Goal: Task Accomplishment & Management: Use online tool/utility

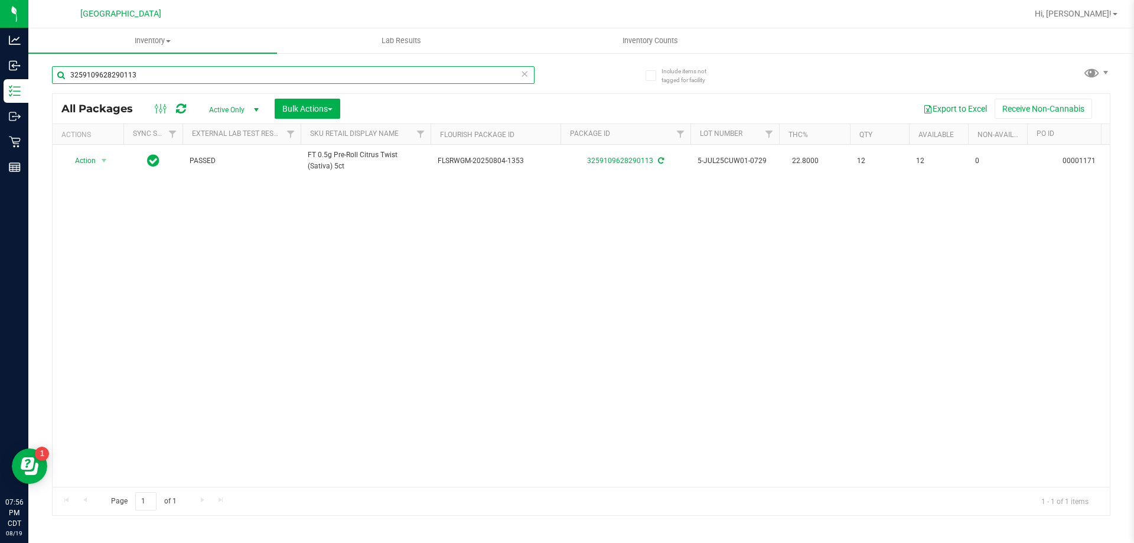
drag, startPoint x: 178, startPoint y: 76, endPoint x: 54, endPoint y: 67, distance: 123.7
click at [54, 67] on input "3259109628290113" at bounding box center [293, 75] width 482 height 18
type input "W-JUL25AML01-0715"
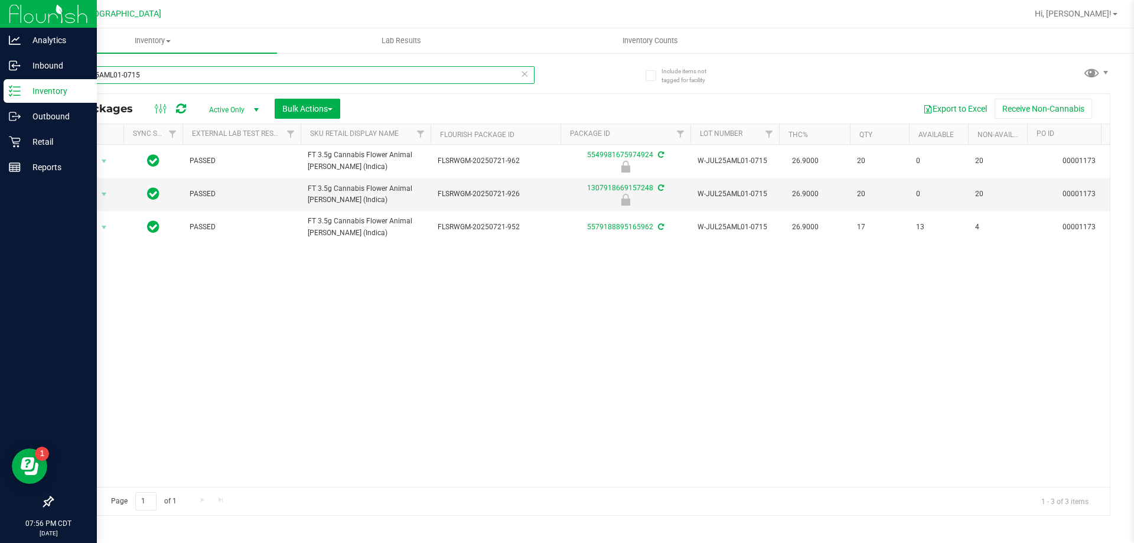
drag, startPoint x: 268, startPoint y: 76, endPoint x: 0, endPoint y: 103, distance: 268.8
click at [0, 103] on div "Analytics Inbound Inventory Outbound Retail Reports 07:56 PM CDT [DATE] 08/19 […" at bounding box center [567, 271] width 1134 height 543
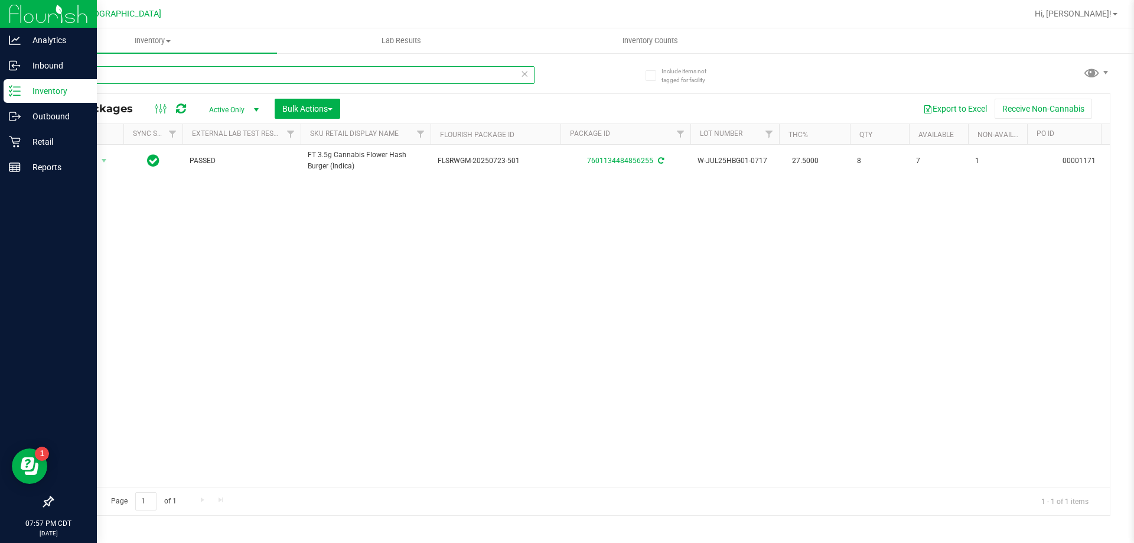
type input "W"
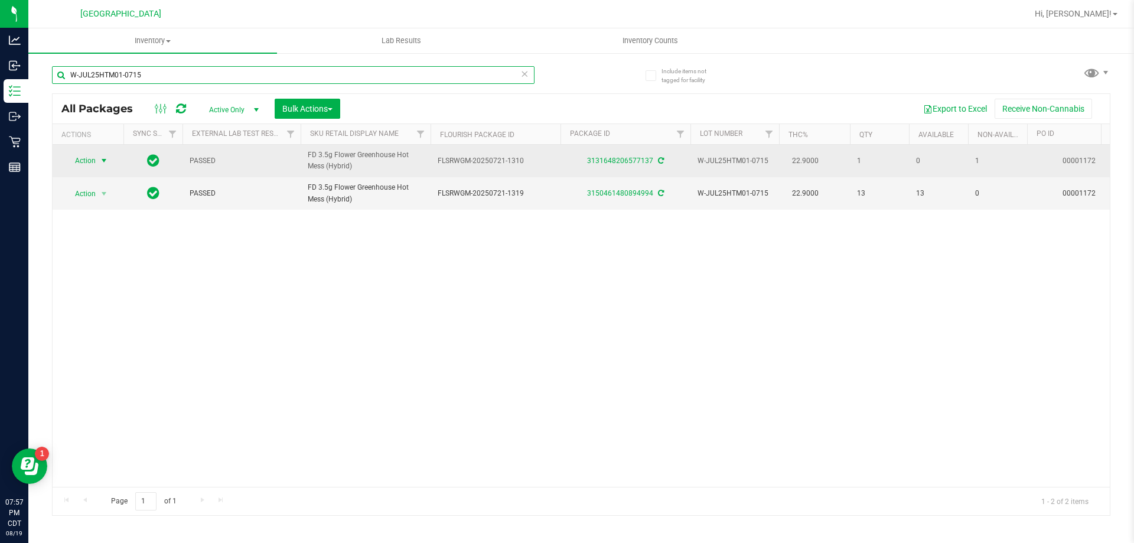
type input "W-JUL25HTM01-0715"
click at [93, 158] on span "Action" at bounding box center [80, 160] width 32 height 17
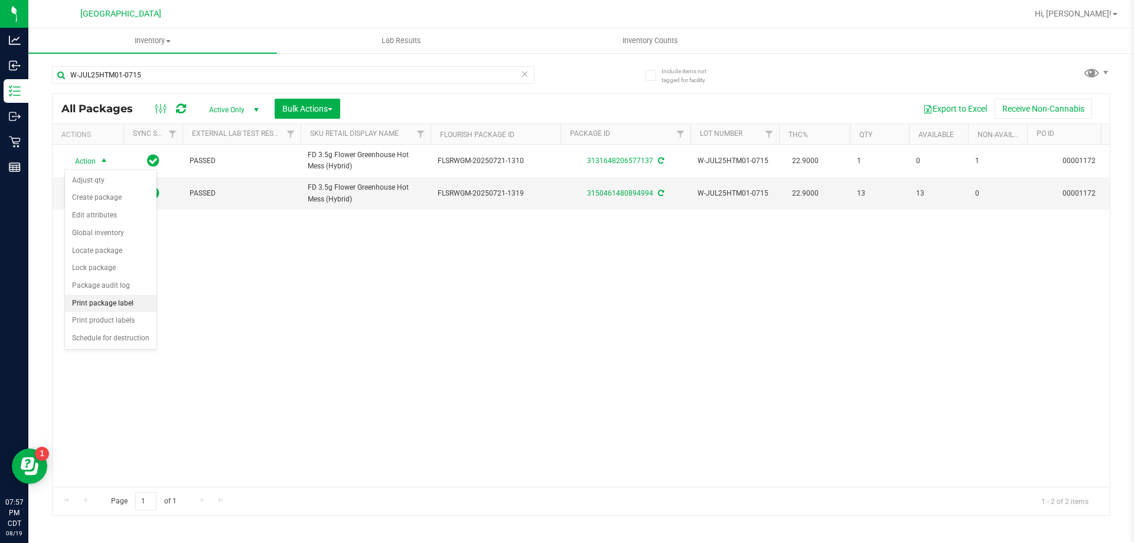
click at [108, 300] on li "Print package label" at bounding box center [111, 304] width 92 height 18
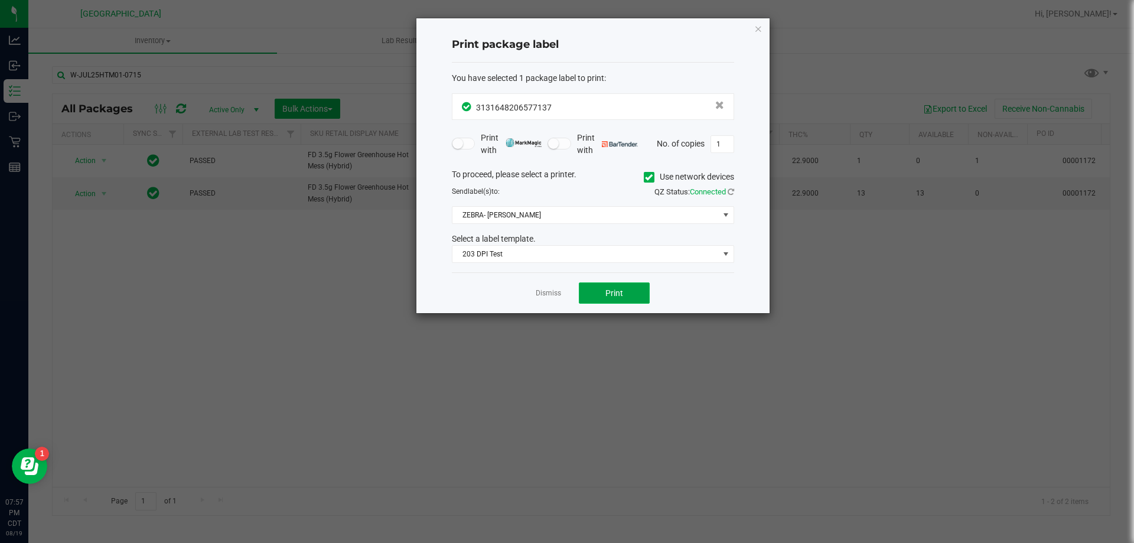
click at [645, 294] on button "Print" at bounding box center [614, 292] width 71 height 21
click at [557, 293] on link "Dismiss" at bounding box center [548, 293] width 25 height 10
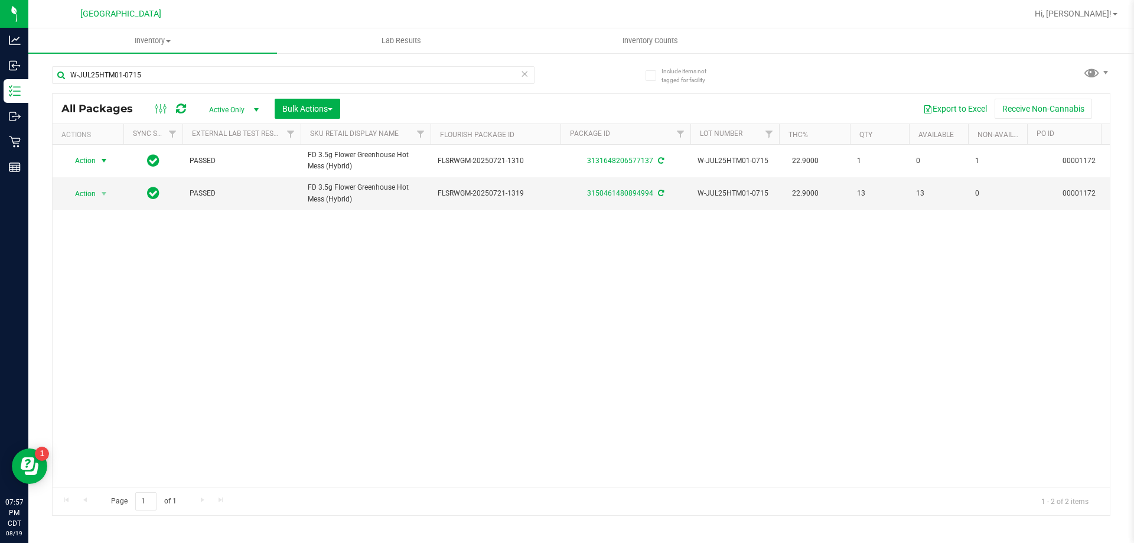
click at [521, 74] on icon at bounding box center [524, 73] width 8 height 14
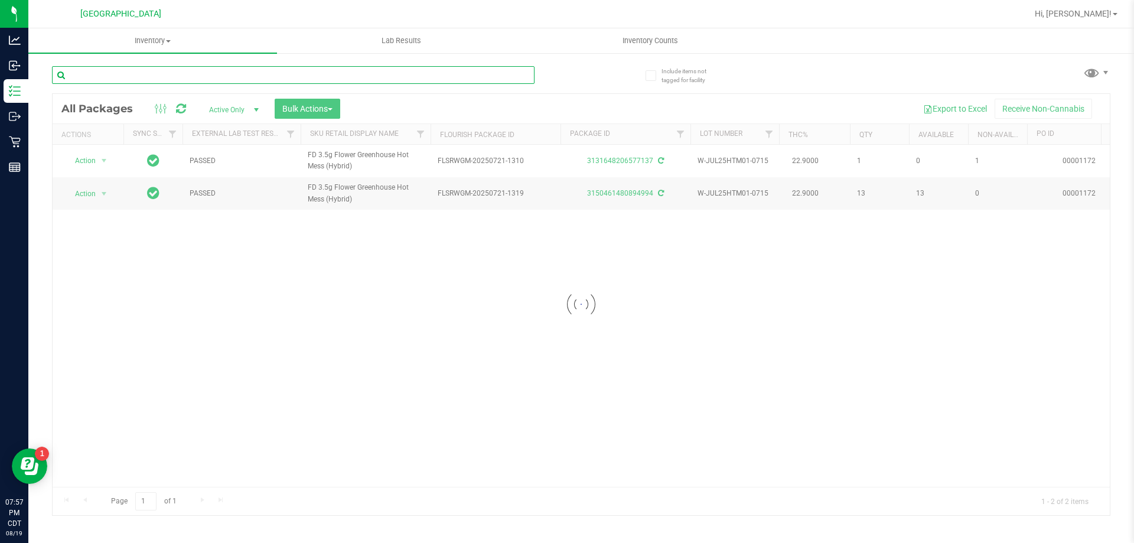
click at [524, 74] on input "text" at bounding box center [293, 75] width 482 height 18
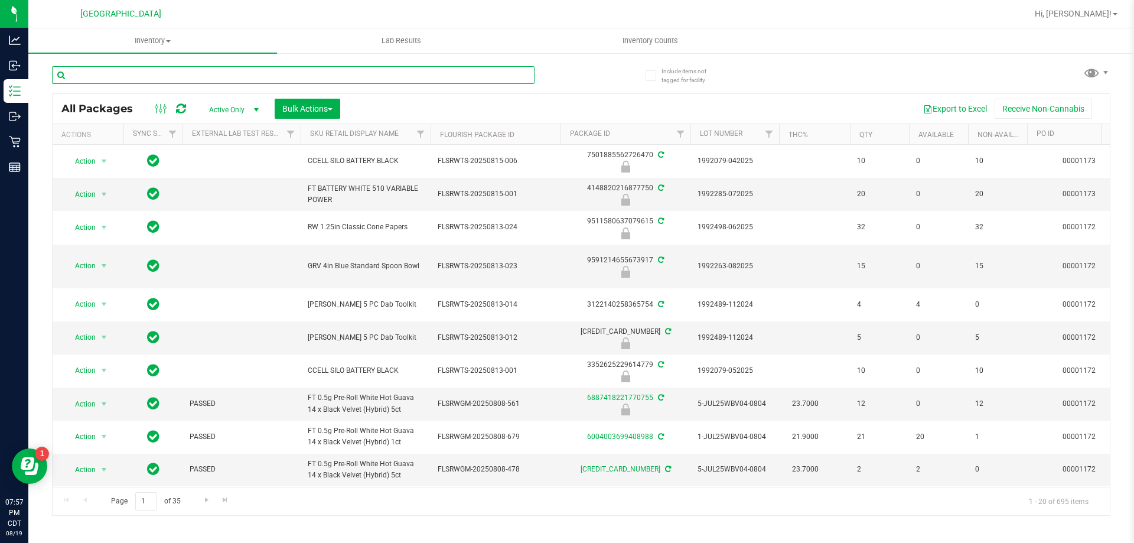
click at [426, 71] on input "text" at bounding box center [293, 75] width 482 height 18
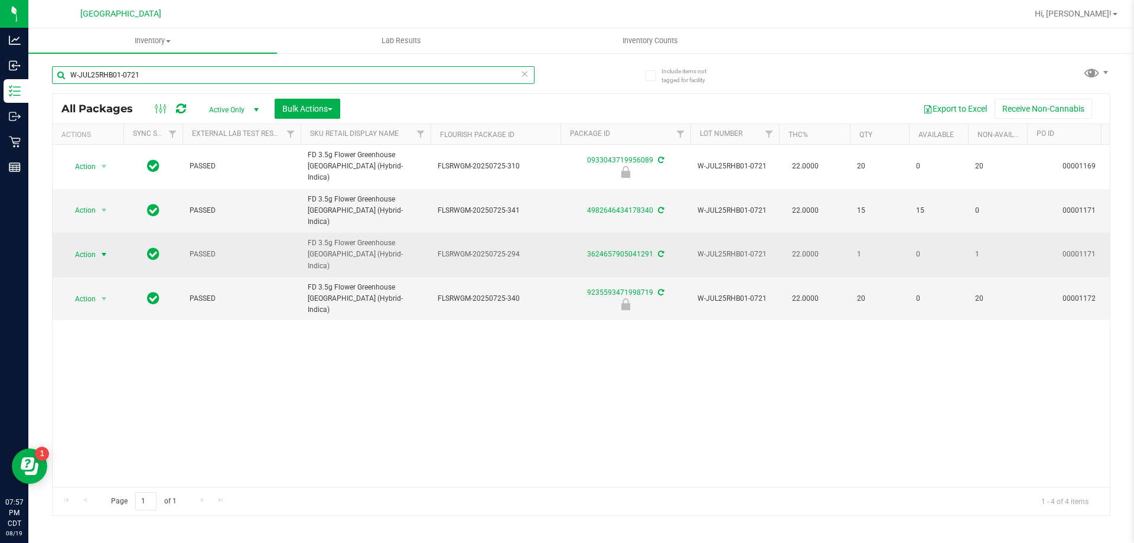
type input "W-JUL25RHB01-0721"
click at [80, 246] on span "Action" at bounding box center [80, 254] width 32 height 17
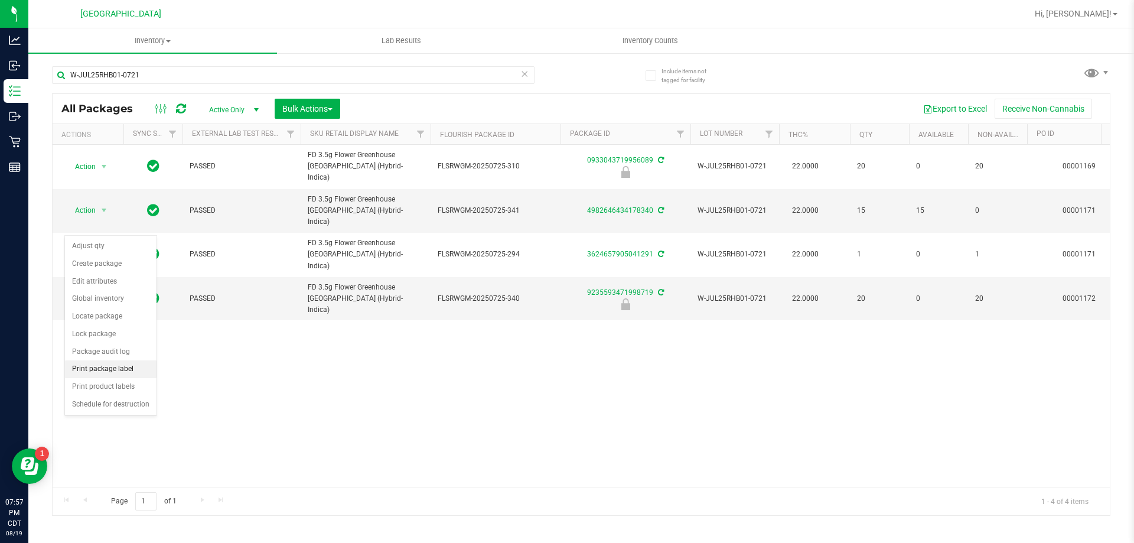
click at [122, 366] on li "Print package label" at bounding box center [111, 369] width 92 height 18
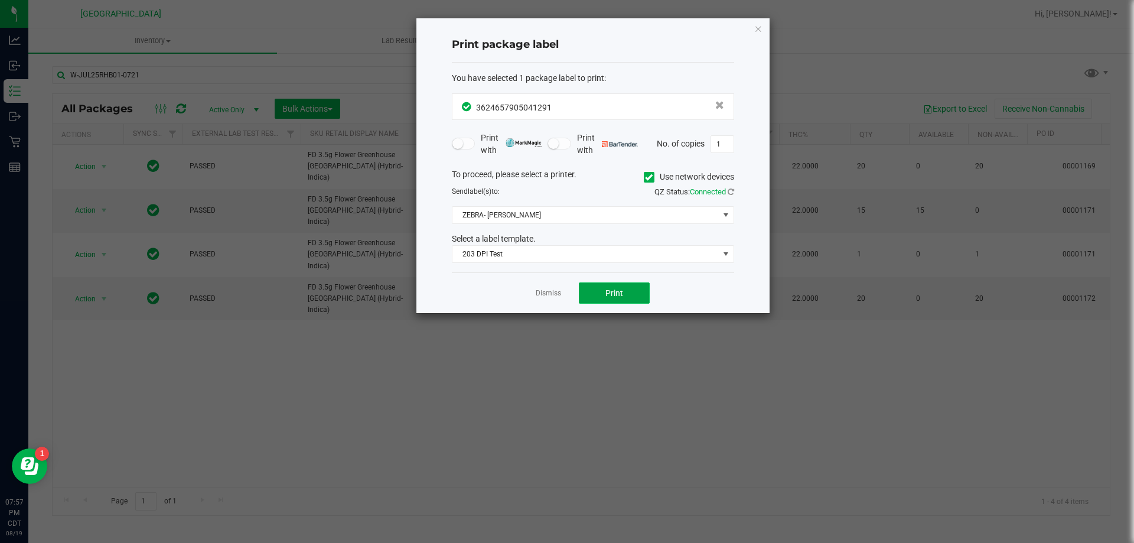
click at [632, 299] on button "Print" at bounding box center [614, 292] width 71 height 21
click at [553, 280] on div "Dismiss Print" at bounding box center [593, 292] width 282 height 41
click at [554, 293] on link "Dismiss" at bounding box center [548, 293] width 25 height 10
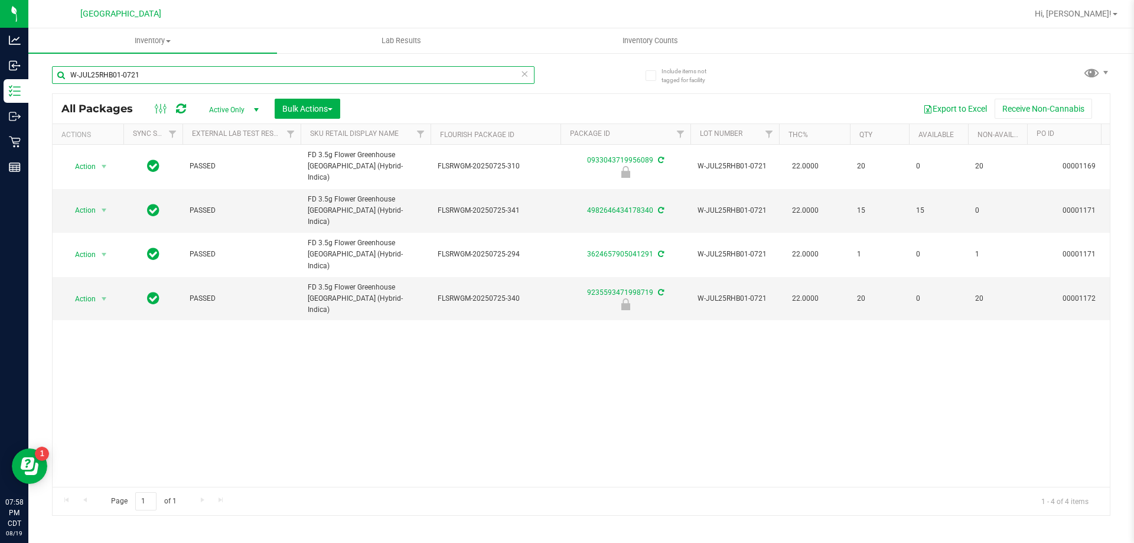
drag, startPoint x: 137, startPoint y: 74, endPoint x: 60, endPoint y: 75, distance: 76.8
click at [60, 75] on input "W-JUL25RHB01-0721" at bounding box center [293, 75] width 482 height 18
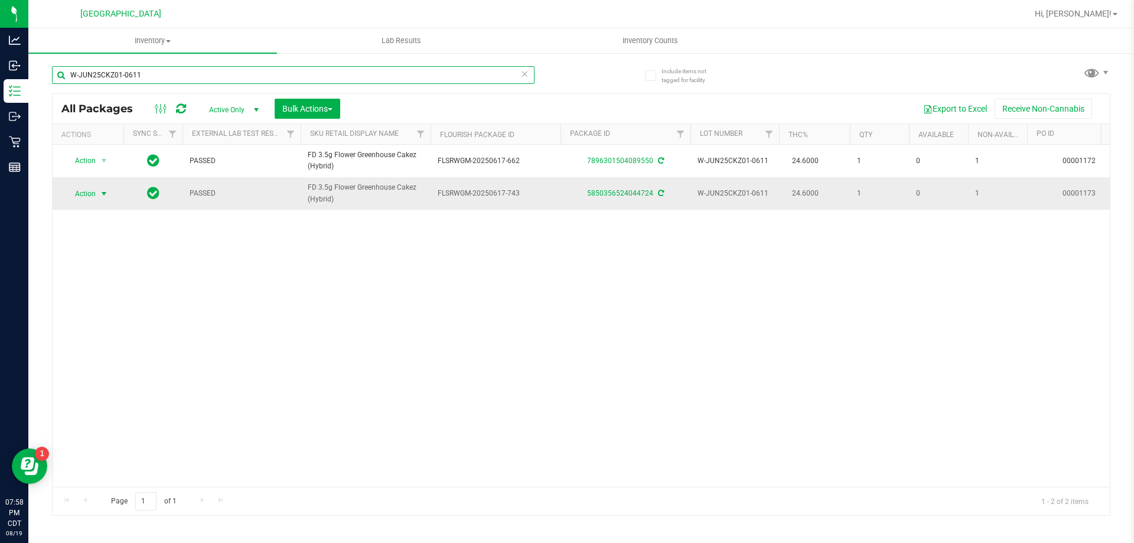
type input "W-JUN25CKZ01-0611"
click at [104, 193] on span "select" at bounding box center [103, 193] width 9 height 9
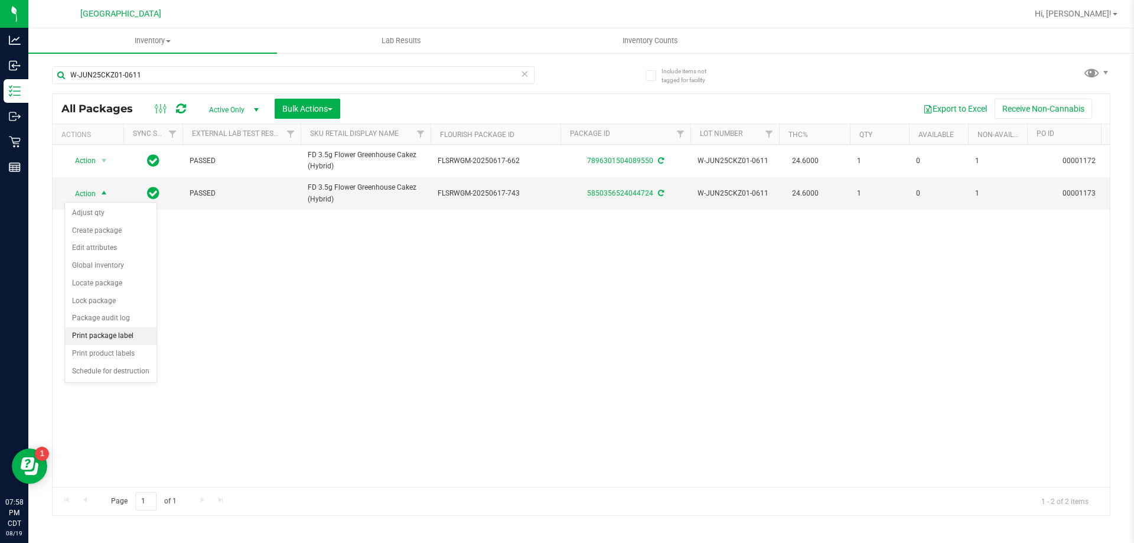
click at [126, 337] on li "Print package label" at bounding box center [111, 336] width 92 height 18
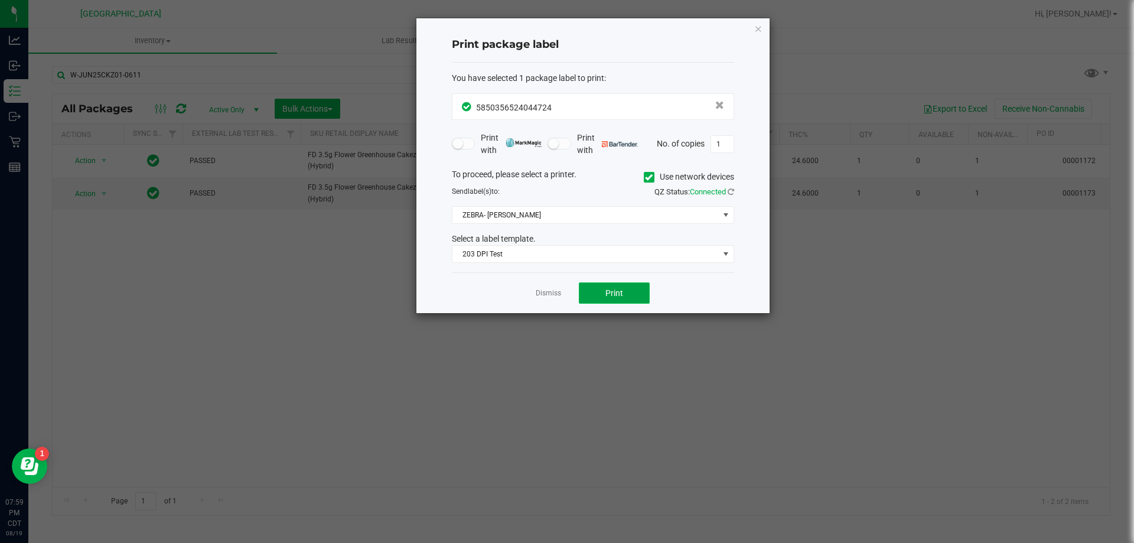
click at [613, 285] on button "Print" at bounding box center [614, 292] width 71 height 21
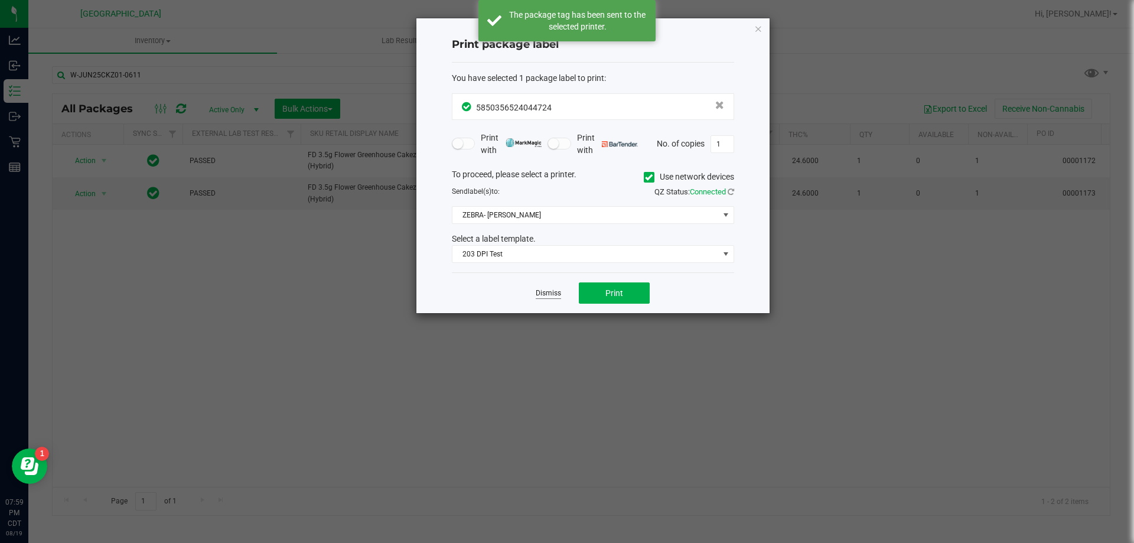
click at [555, 293] on link "Dismiss" at bounding box center [548, 293] width 25 height 10
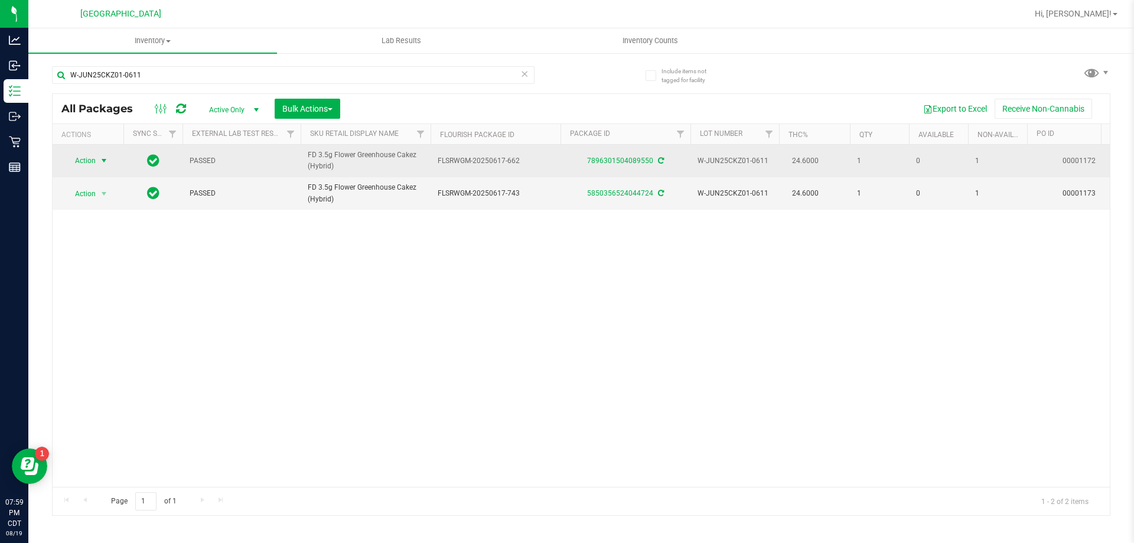
click at [87, 161] on span "Action" at bounding box center [80, 160] width 32 height 17
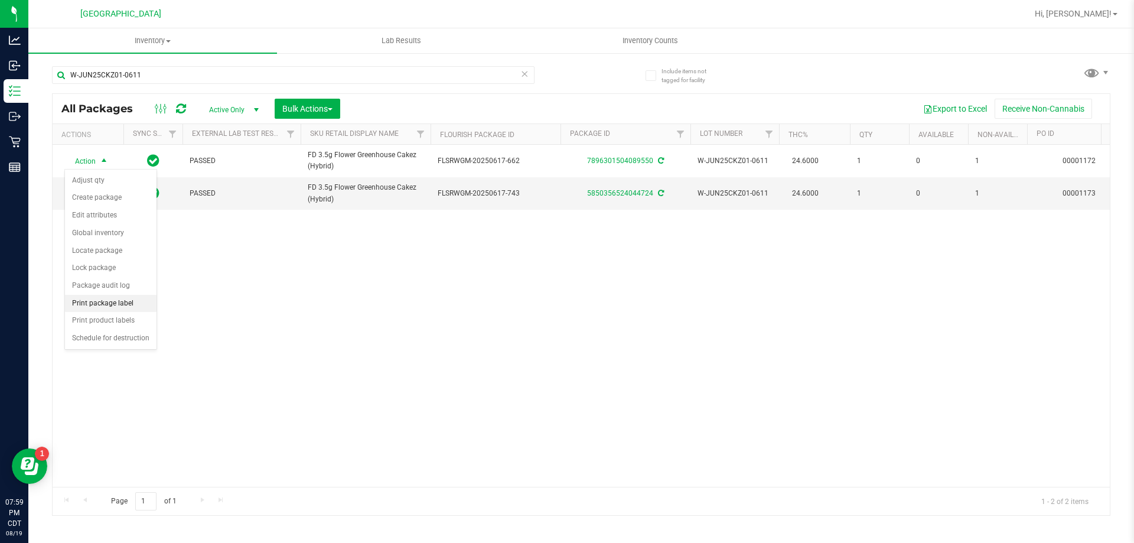
click at [123, 301] on li "Print package label" at bounding box center [111, 304] width 92 height 18
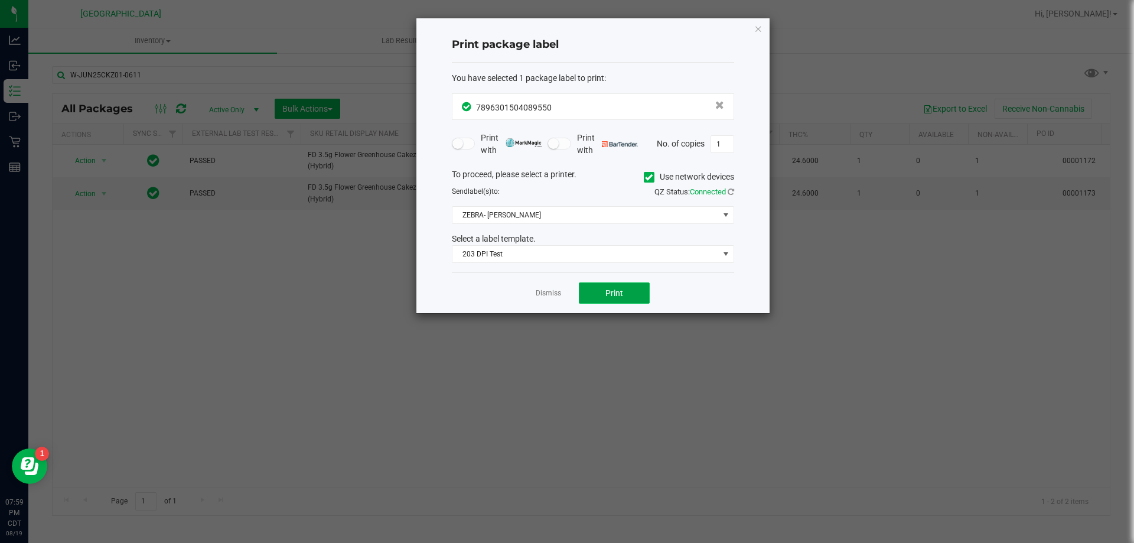
click at [602, 295] on button "Print" at bounding box center [614, 292] width 71 height 21
click at [540, 291] on link "Dismiss" at bounding box center [548, 293] width 25 height 10
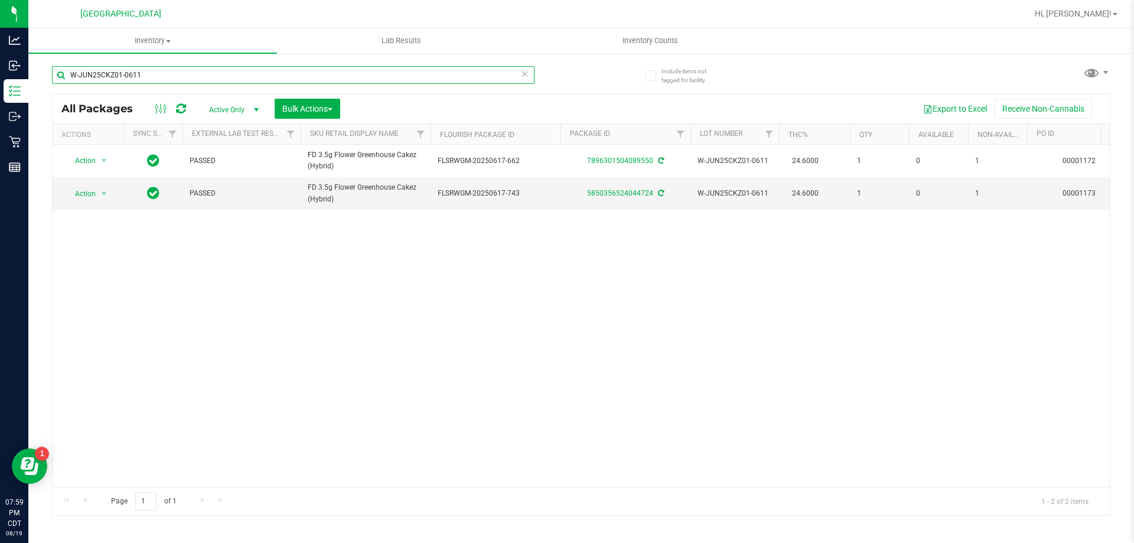
drag, startPoint x: 381, startPoint y: 76, endPoint x: 32, endPoint y: 53, distance: 349.7
click at [32, 53] on inventory "Inventory All packages All inventory Waste log Create inventory Lab Results Inv…" at bounding box center [580, 220] width 1105 height 384
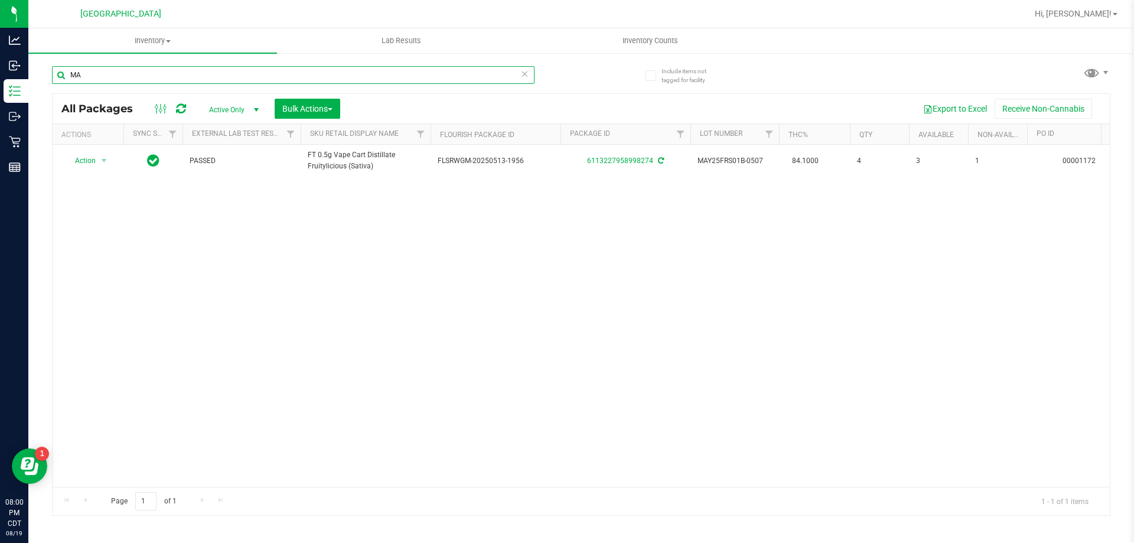
type input "M"
type input "J"
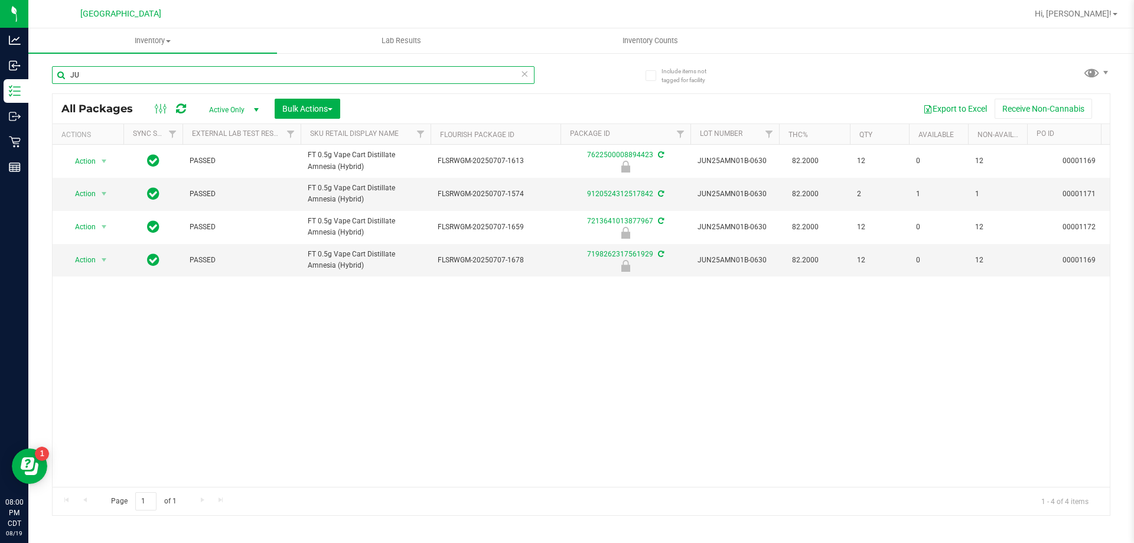
type input "J"
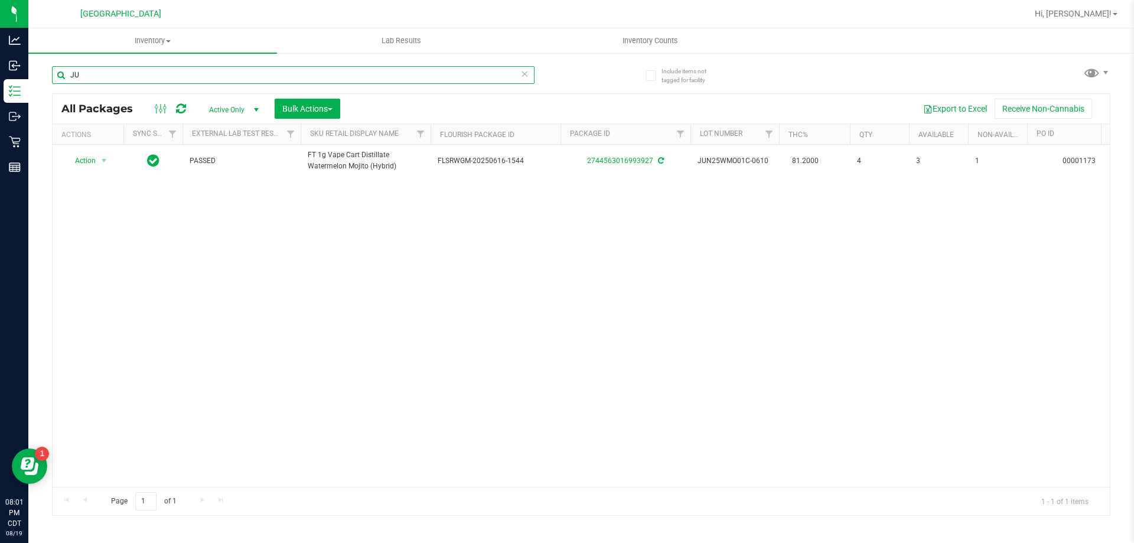
type input "J"
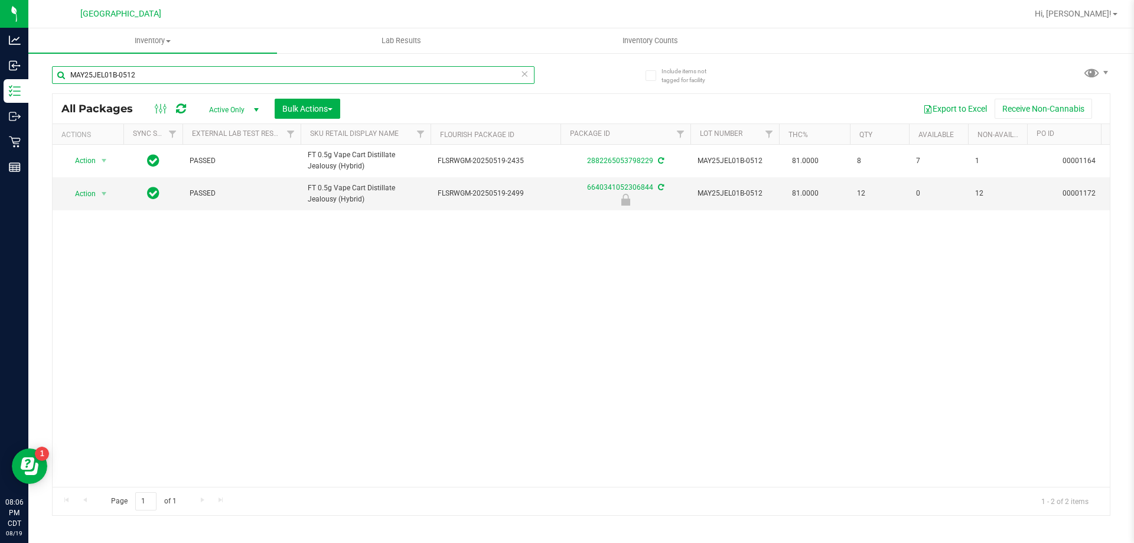
type input "MAY25JEL01B-0512"
click at [676, 37] on span "Inventory Counts" at bounding box center [649, 40] width 87 height 11
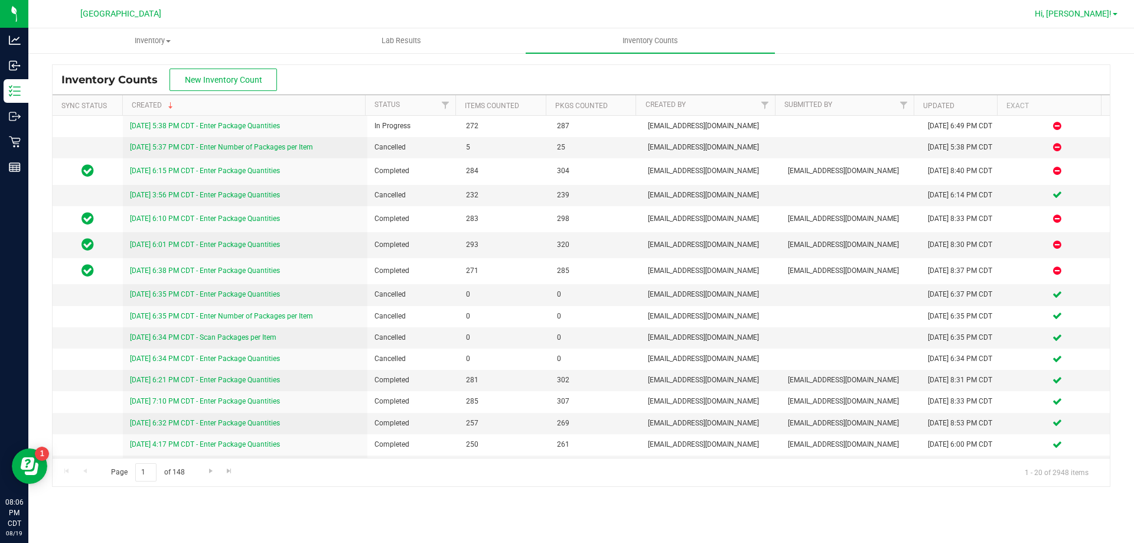
click at [1082, 9] on span "Hi, [PERSON_NAME]!" at bounding box center [1073, 13] width 77 height 9
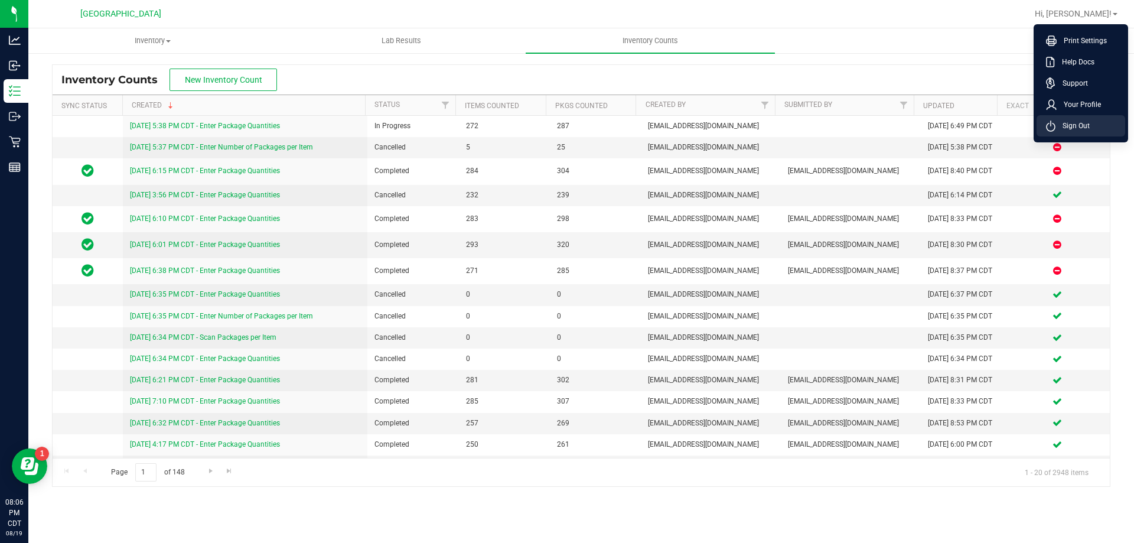
click at [1080, 123] on span "Sign Out" at bounding box center [1072, 126] width 34 height 12
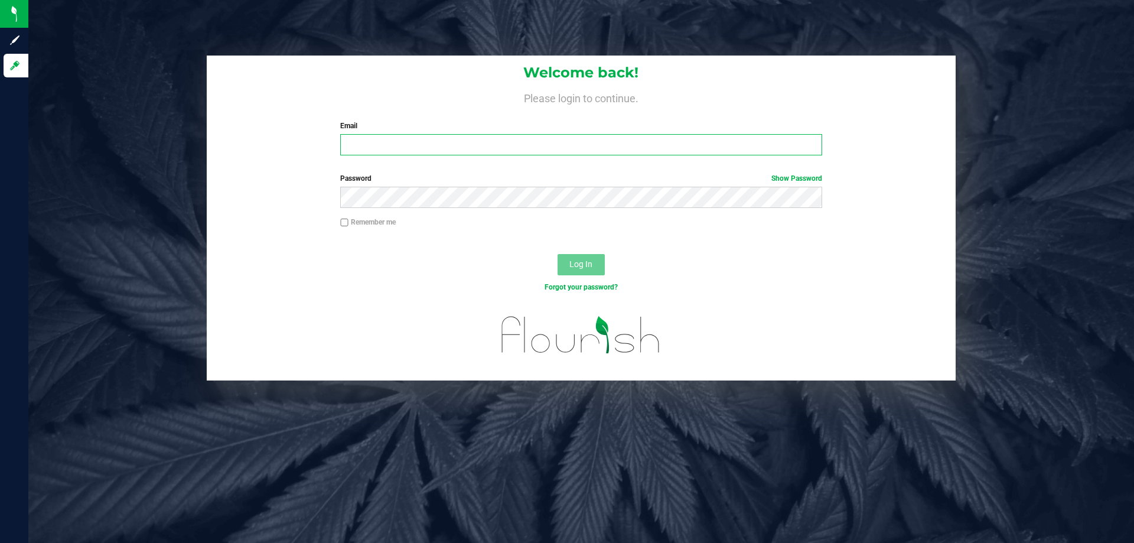
click at [662, 146] on input "Email" at bounding box center [580, 144] width 481 height 21
type input "[EMAIL_ADDRESS][DOMAIN_NAME]"
click at [557, 254] on button "Log In" at bounding box center [580, 264] width 47 height 21
